Goal: Check status

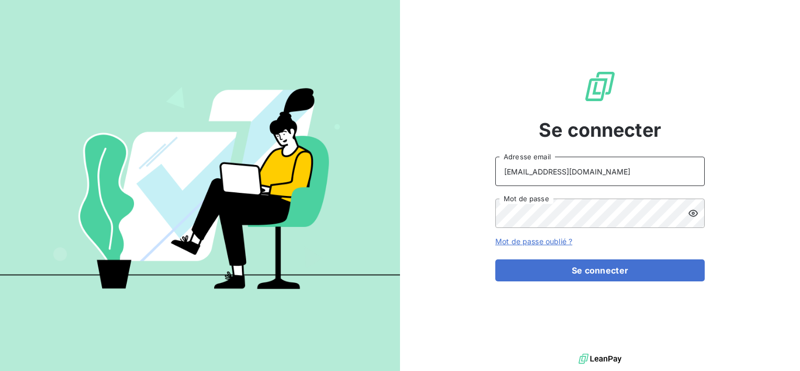
click at [634, 164] on input "[EMAIL_ADDRESS][DOMAIN_NAME]" at bounding box center [599, 171] width 209 height 29
type input "[PERSON_NAME][EMAIL_ADDRESS][DOMAIN_NAME]"
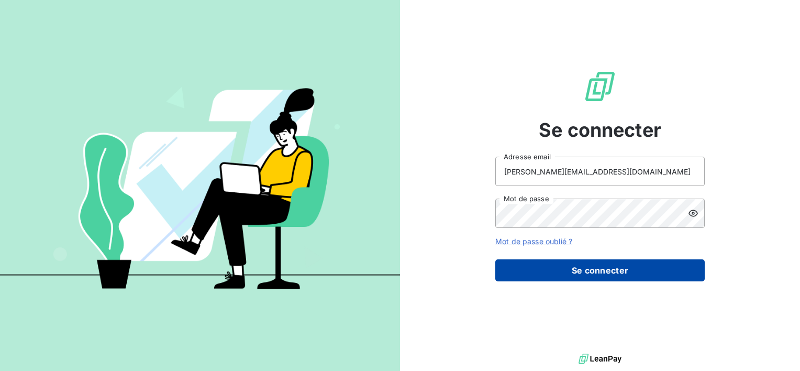
click at [561, 262] on button "Se connecter" at bounding box center [599, 270] width 209 height 22
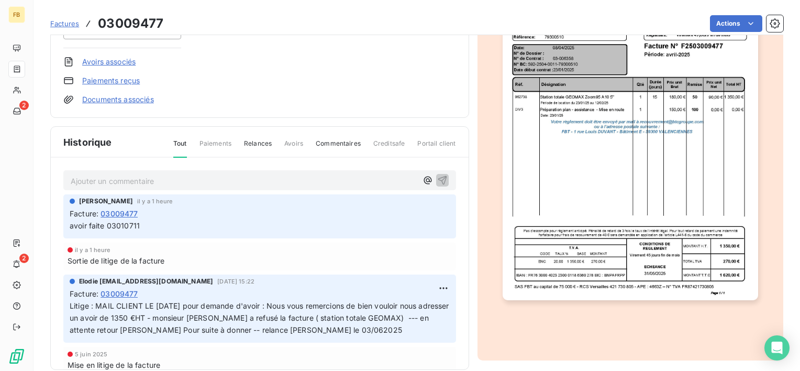
scroll to position [177, 0]
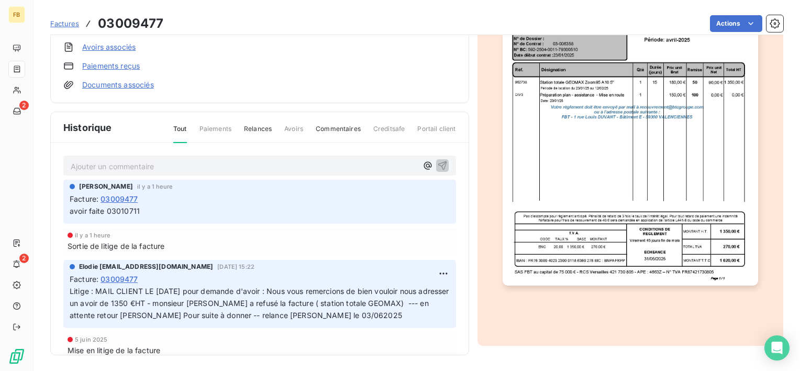
click at [136, 207] on span "avoir faite 03010711" at bounding box center [105, 210] width 70 height 9
drag, startPoint x: 136, startPoint y: 207, endPoint x: 141, endPoint y: 214, distance: 8.6
click at [141, 214] on p "avoir faite 03010711" at bounding box center [260, 211] width 380 height 12
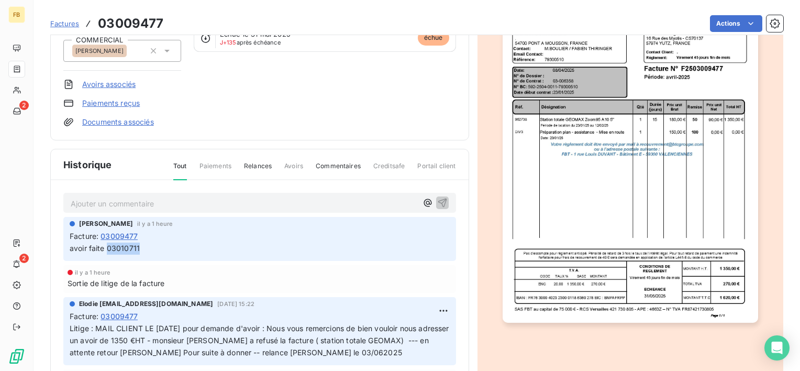
scroll to position [125, 0]
